Goal: Task Accomplishment & Management: Manage account settings

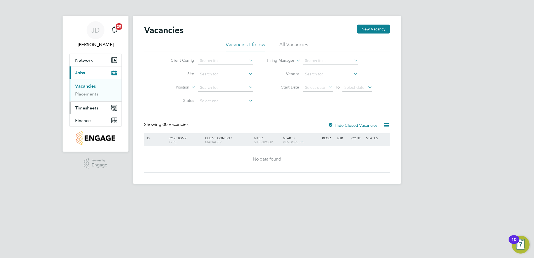
click at [93, 106] on span "Timesheets" at bounding box center [86, 107] width 23 height 5
click at [96, 99] on link "Timesheets" at bounding box center [86, 98] width 23 height 5
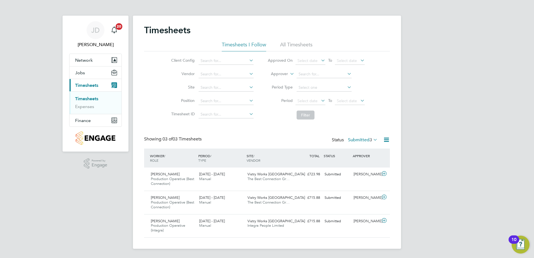
click at [96, 97] on link "Timesheets" at bounding box center [86, 98] width 23 height 5
click at [336, 182] on div "Jason Brown Production Operative (Best Connection) 18 - 24 Aug 2025 18 - 24 Aug…" at bounding box center [267, 179] width 246 height 23
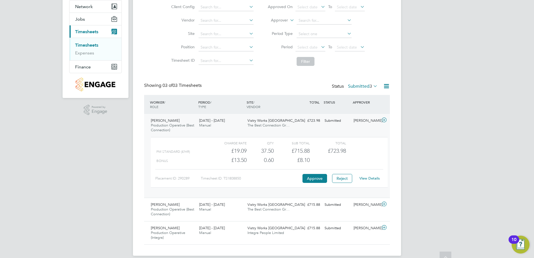
scroll to position [56, 0]
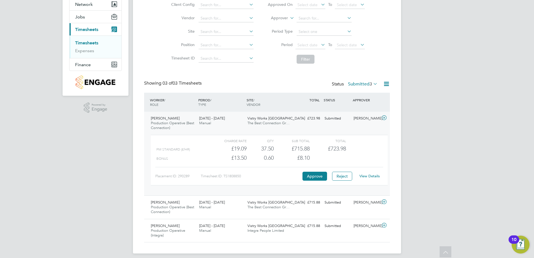
click at [376, 175] on link "View Details" at bounding box center [370, 176] width 20 height 5
